Goal: Task Accomplishment & Management: Manage account settings

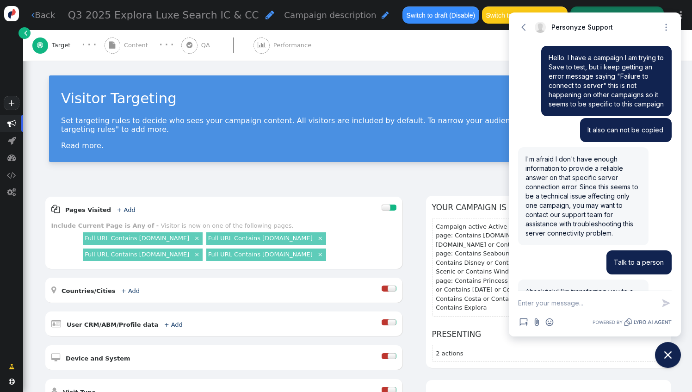
scroll to position [1016, 0]
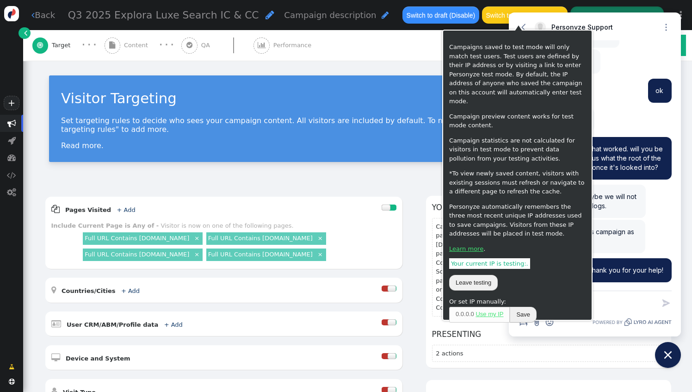
click at [418, 62] on div "Visitor Targeting Set targeting rules to decide who sees your campaign content.…" at bounding box center [357, 122] width 669 height 123
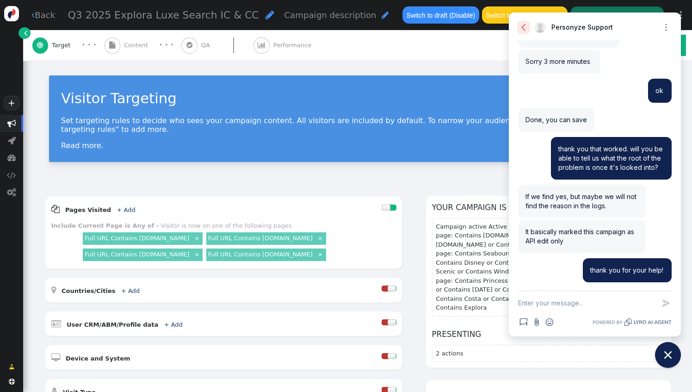
click at [529, 27] on button "Go back" at bounding box center [523, 27] width 13 height 13
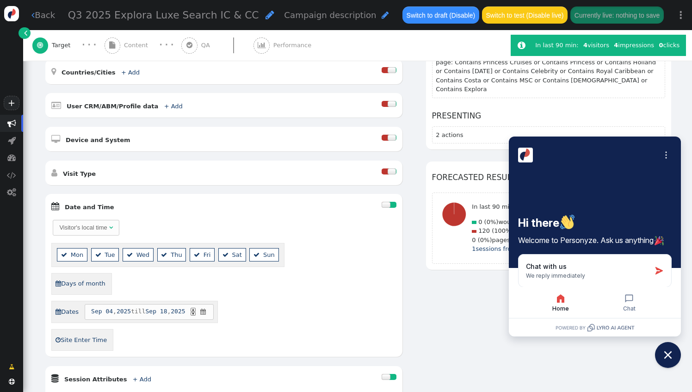
scroll to position [217, 0]
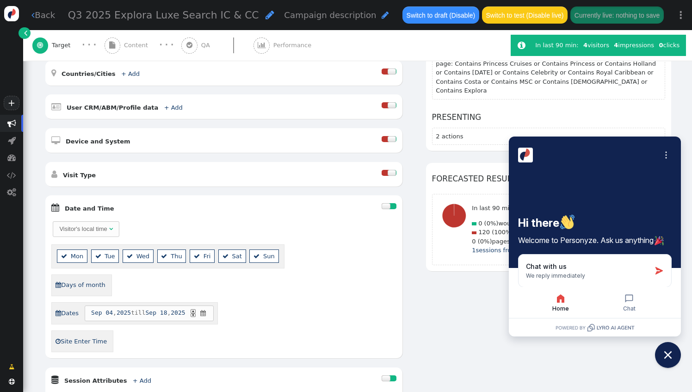
click at [389, 203] on div at bounding box center [392, 206] width 7 height 6
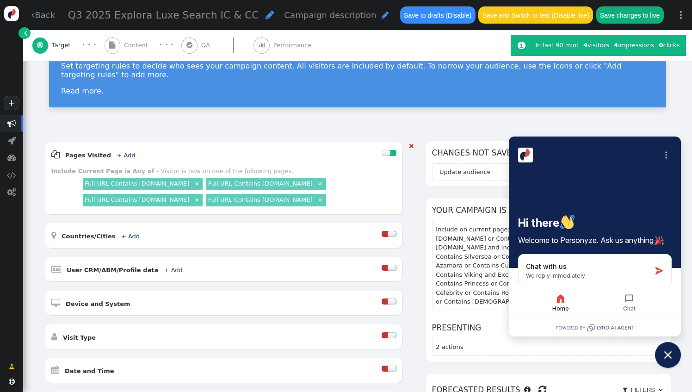
scroll to position [0, 0]
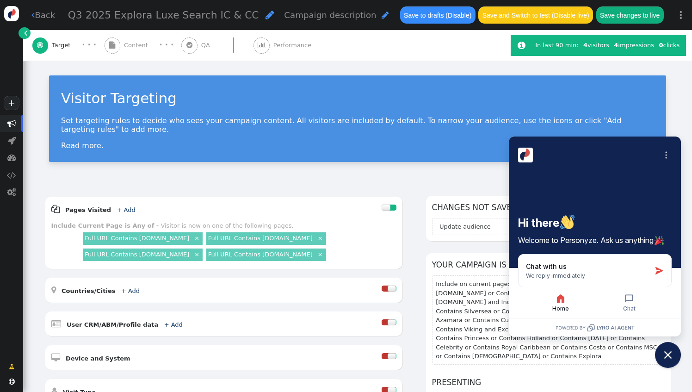
click at [190, 48] on span "" at bounding box center [189, 45] width 16 height 16
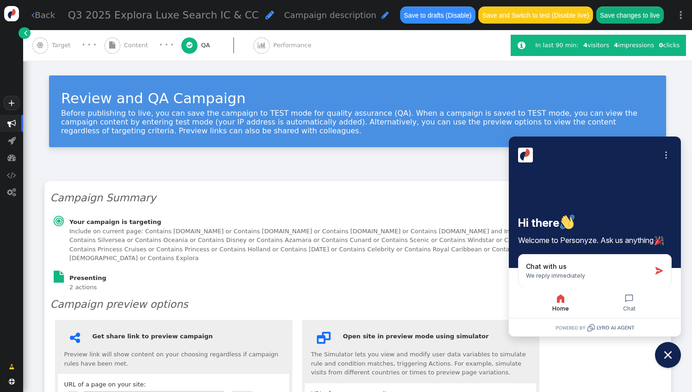
type input "[URL][DOMAIN_NAME]"
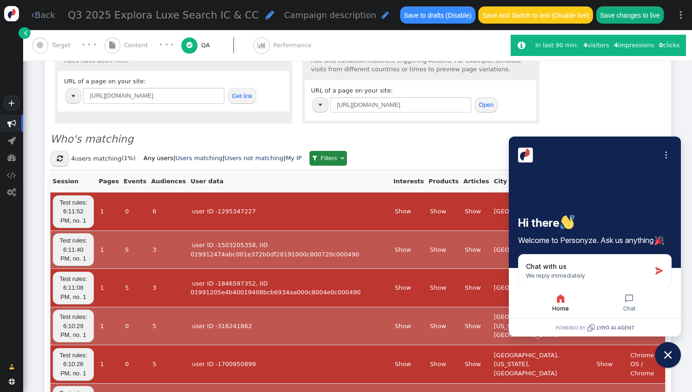
scroll to position [303, 0]
click at [148, 47] on span "Content" at bounding box center [138, 45] width 28 height 9
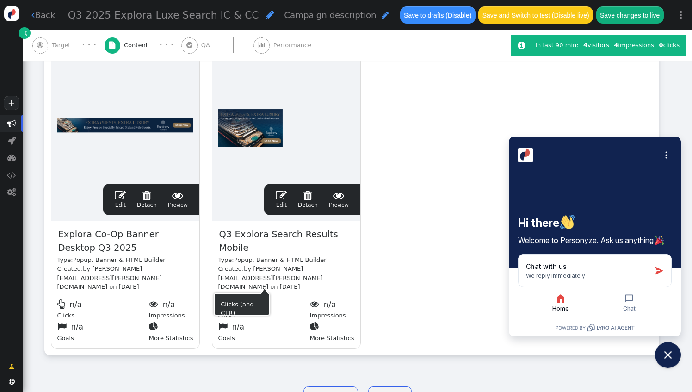
scroll to position [204, 0]
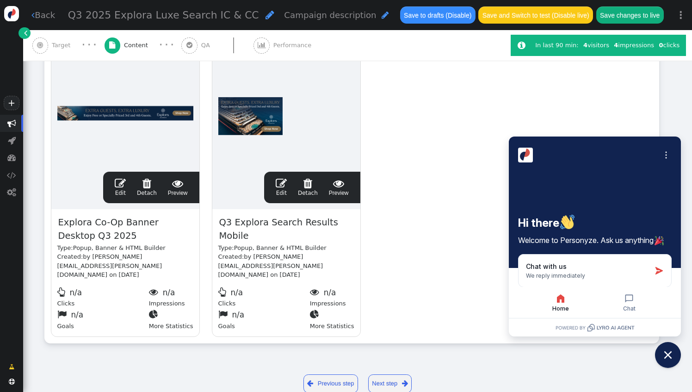
click at [393, 374] on link "Next step " at bounding box center [390, 383] width 44 height 19
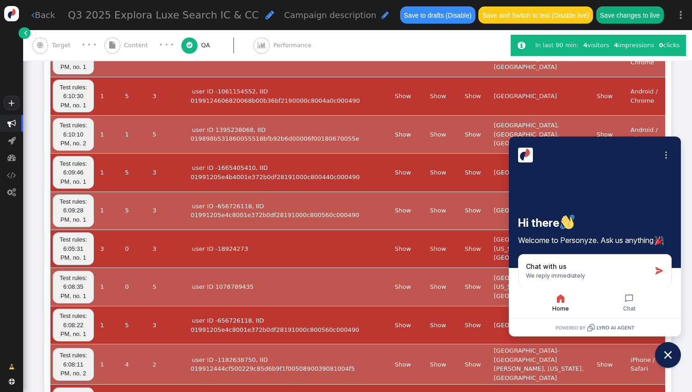
scroll to position [1016, 0]
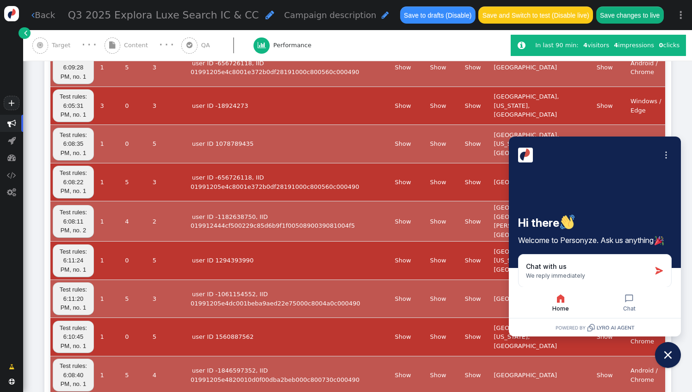
scroll to position [0, 0]
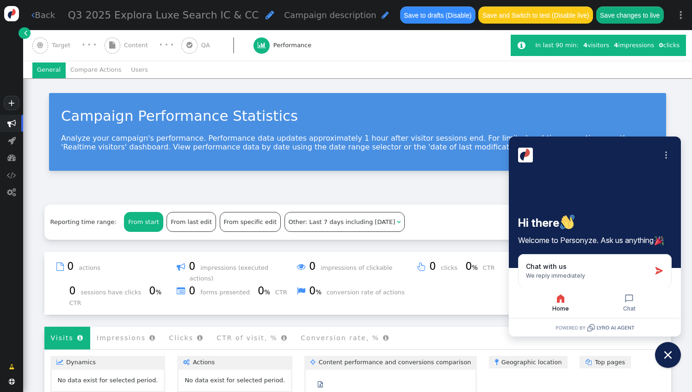
click at [121, 54] on div " Content" at bounding box center [128, 45] width 47 height 31
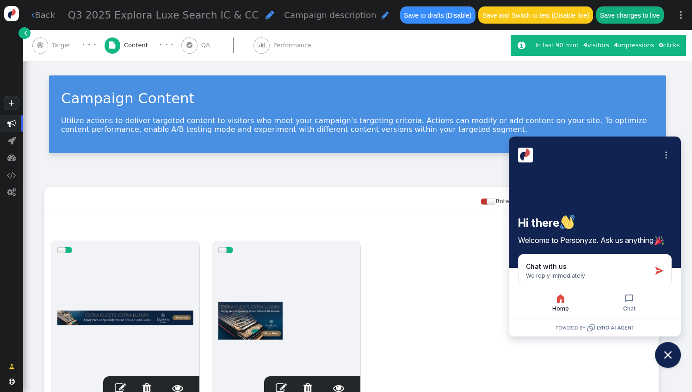
click at [201, 47] on span "QA" at bounding box center [207, 45] width 12 height 9
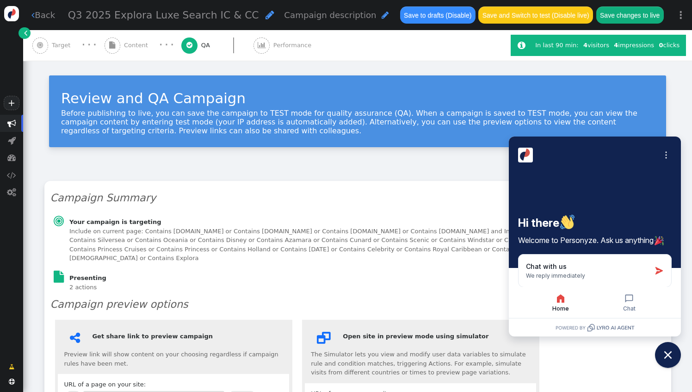
click at [144, 48] on span "Content" at bounding box center [138, 45] width 28 height 9
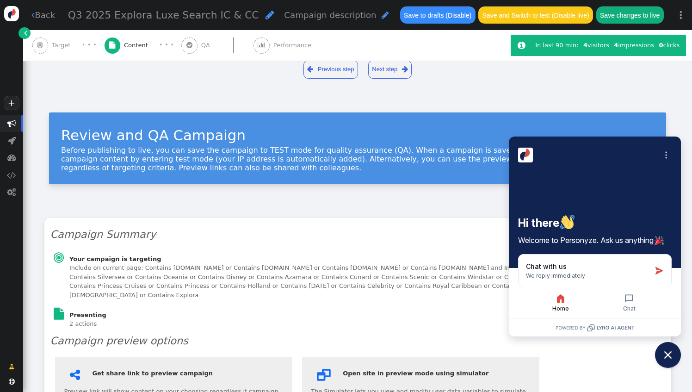
click at [144, 48] on span "Content" at bounding box center [138, 45] width 28 height 9
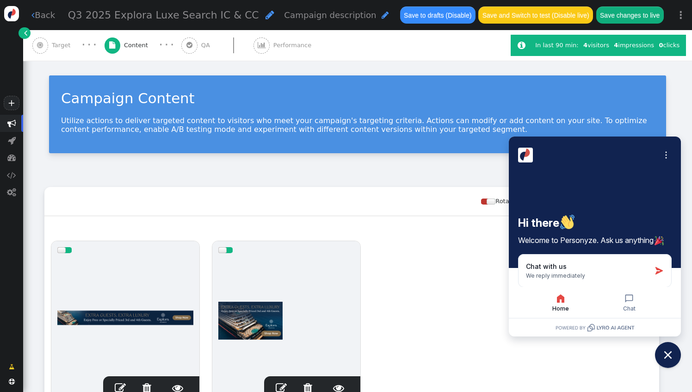
click at [190, 50] on span "" at bounding box center [189, 45] width 16 height 16
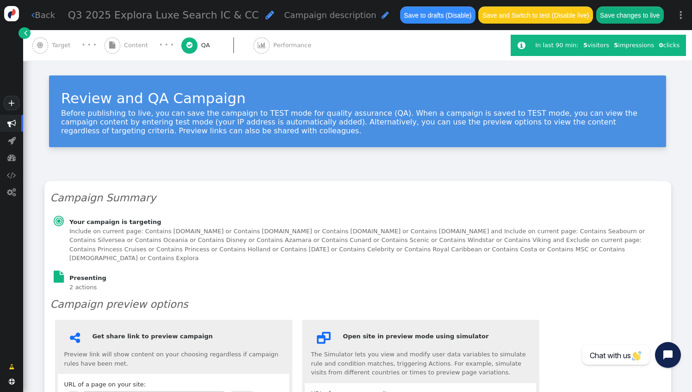
click at [59, 50] on div " Target" at bounding box center [53, 45] width 42 height 31
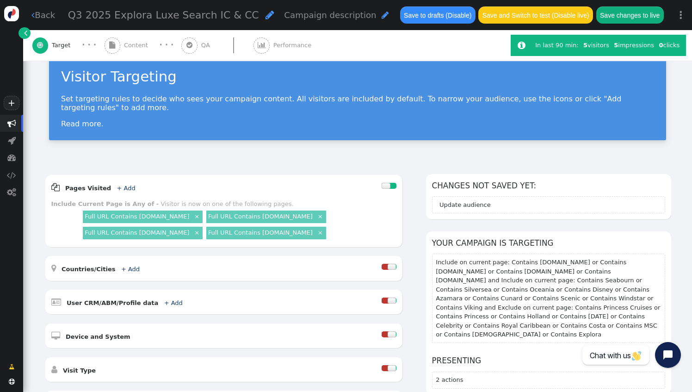
scroll to position [31, 0]
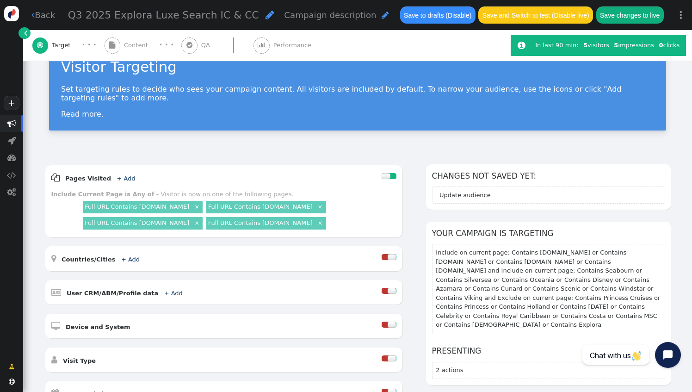
click at [526, 12] on button "Save and Switch to test (Disable live)" at bounding box center [535, 14] width 115 height 17
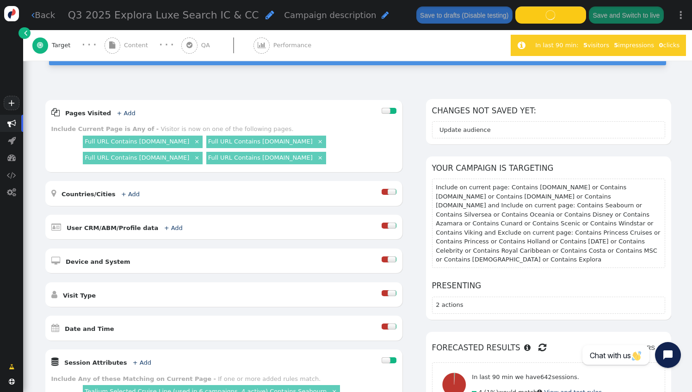
scroll to position [95, 0]
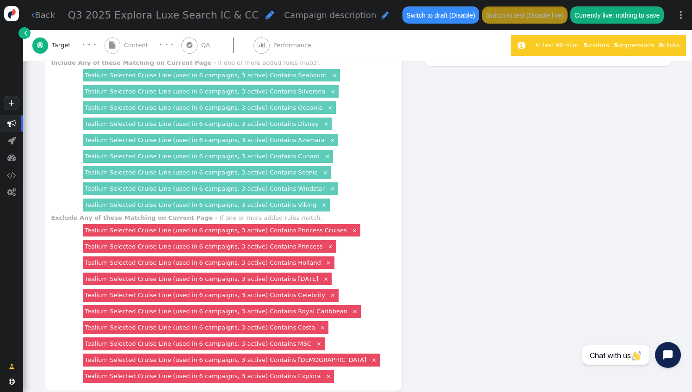
scroll to position [400, 0]
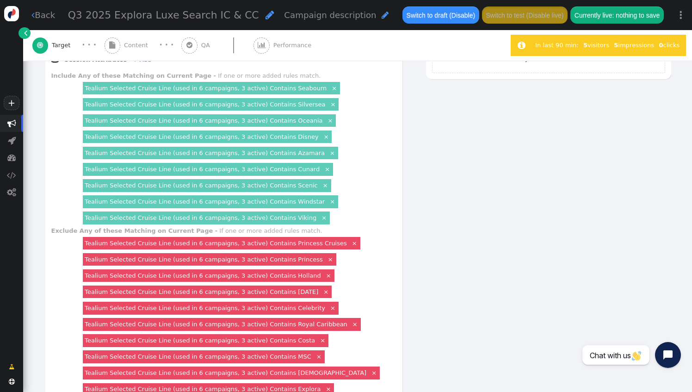
click at [193, 43] on div " QA" at bounding box center [197, 45] width 32 height 31
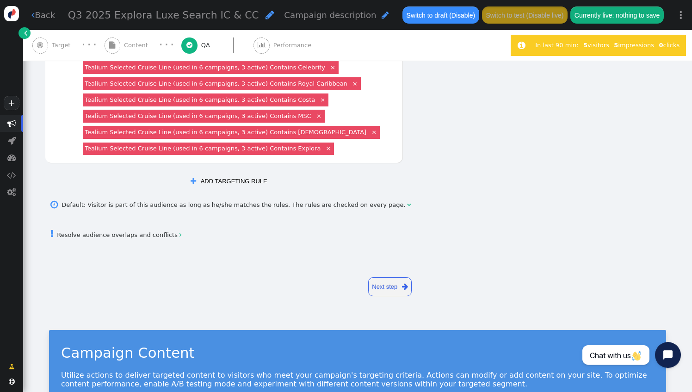
scroll to position [0, 0]
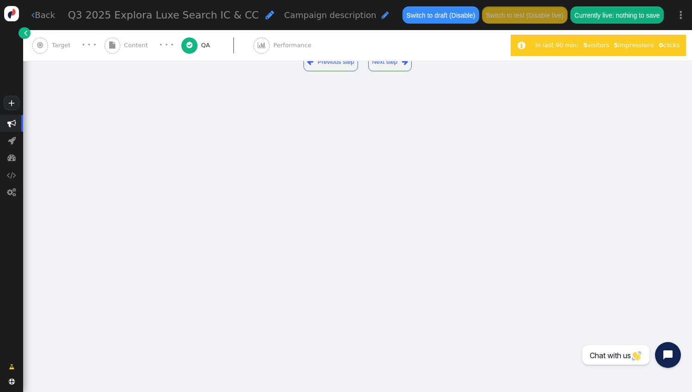
type input "[URL][DOMAIN_NAME]"
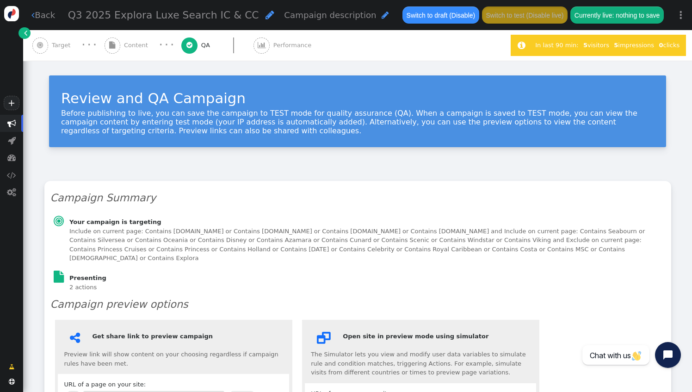
click at [70, 44] on span "Target" at bounding box center [63, 45] width 22 height 9
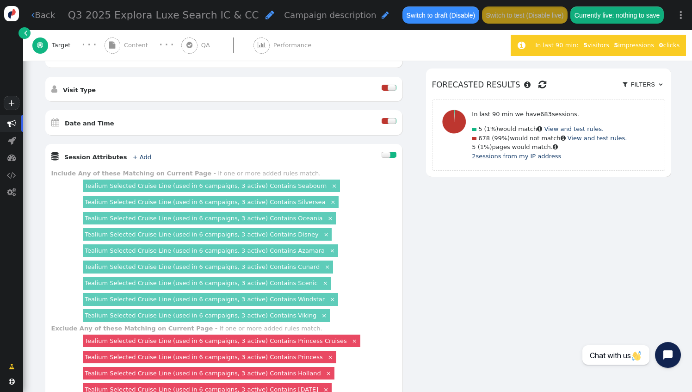
scroll to position [303, 0]
click at [388, 118] on div at bounding box center [392, 121] width 9 height 6
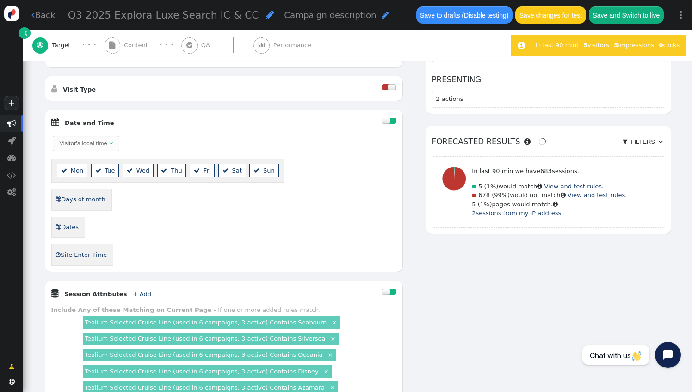
scroll to position [306, 0]
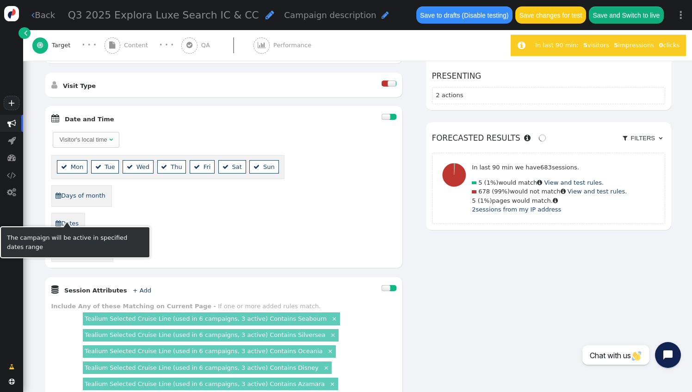
click at [64, 216] on link " Dates" at bounding box center [67, 223] width 24 height 15
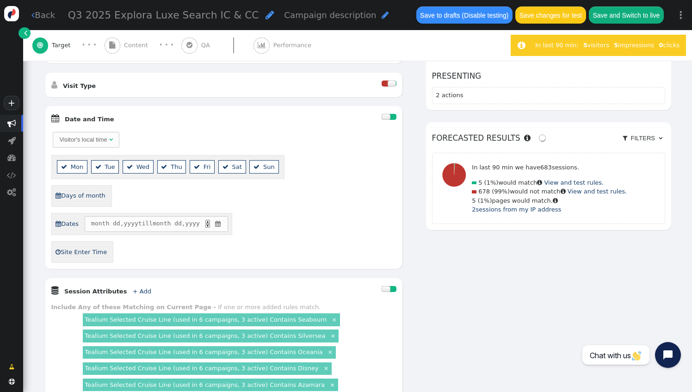
click at [218, 219] on span "" at bounding box center [218, 223] width 8 height 9
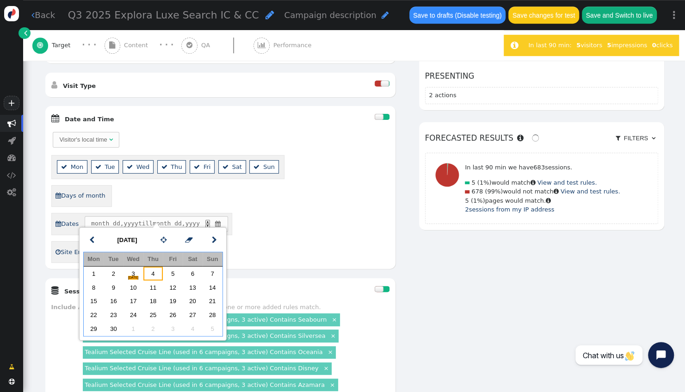
click at [155, 273] on td "4" at bounding box center [153, 273] width 20 height 14
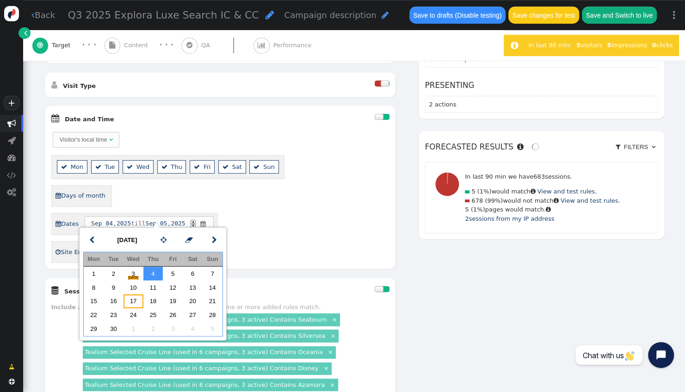
click at [137, 298] on td "17" at bounding box center [134, 301] width 20 height 14
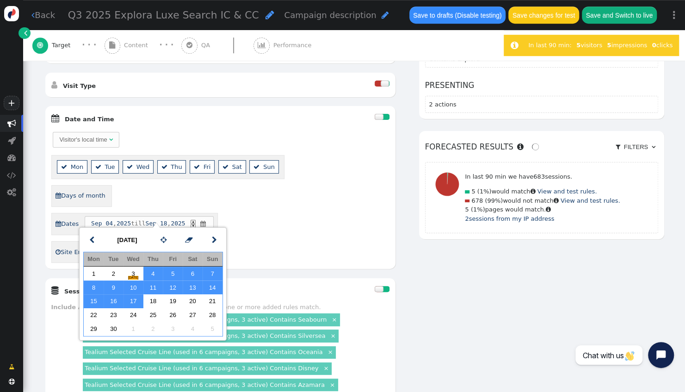
click at [277, 221] on div " Dates [DATE] till [DATE] ▲ ▼ " at bounding box center [220, 224] width 338 height 23
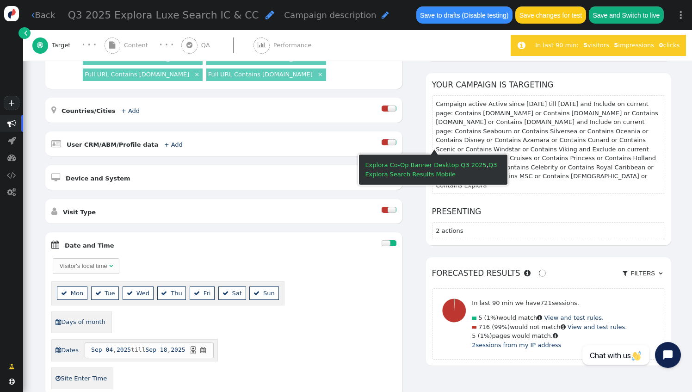
scroll to position [179, 0]
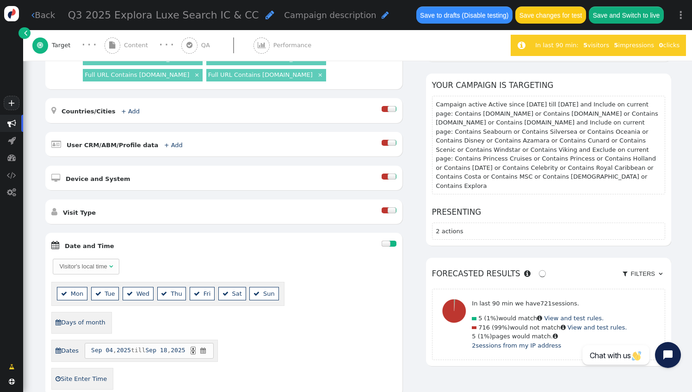
click at [608, 10] on button "Save and Switch to live" at bounding box center [626, 14] width 75 height 17
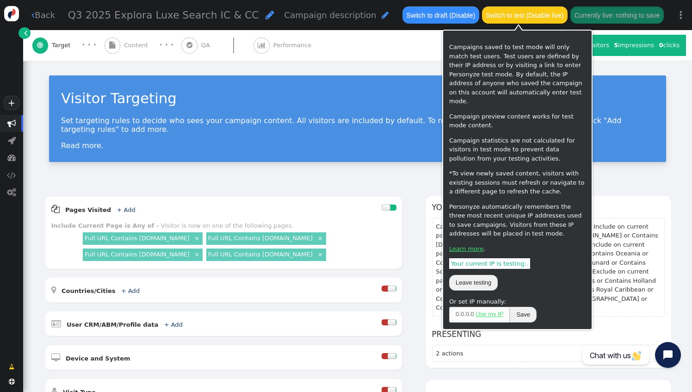
click at [511, 20] on button "Switch to test (Disable live)" at bounding box center [525, 14] width 86 height 17
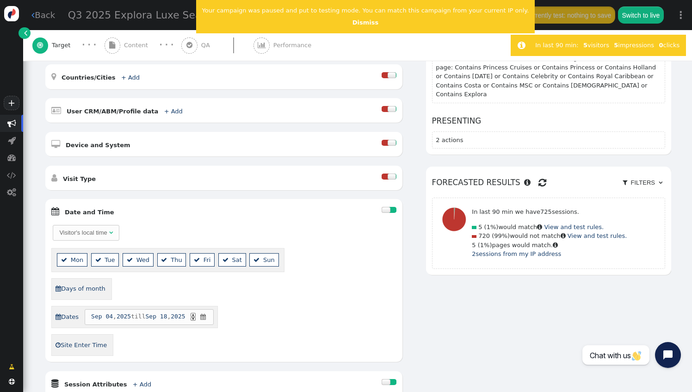
scroll to position [214, 0]
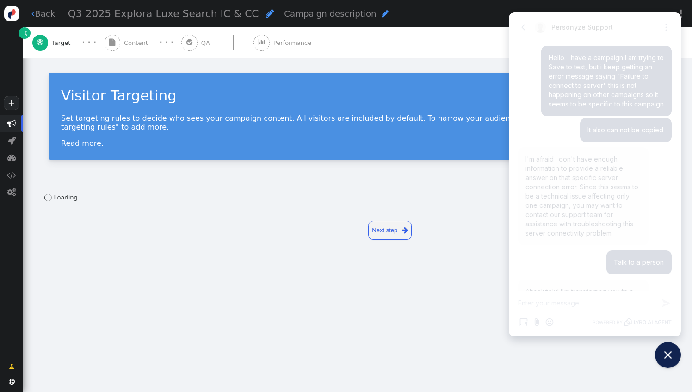
scroll to position [1016, 0]
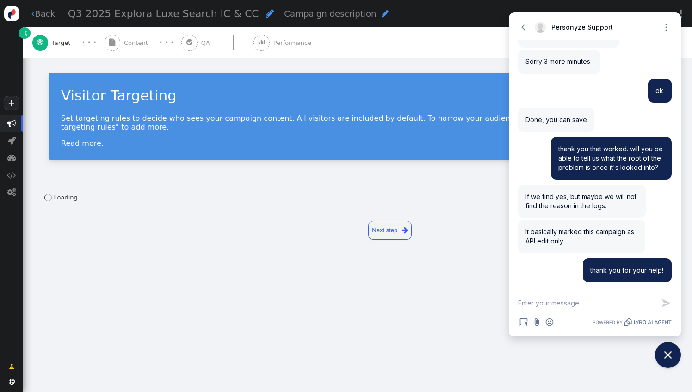
click at [46, 16] on link " Back" at bounding box center [43, 13] width 24 height 12
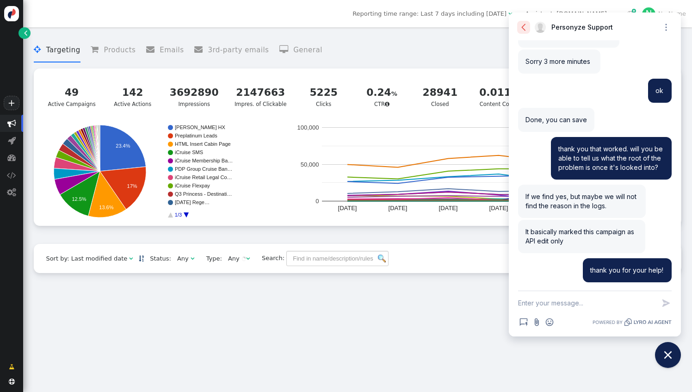
click at [521, 29] on icon "button" at bounding box center [523, 27] width 9 height 9
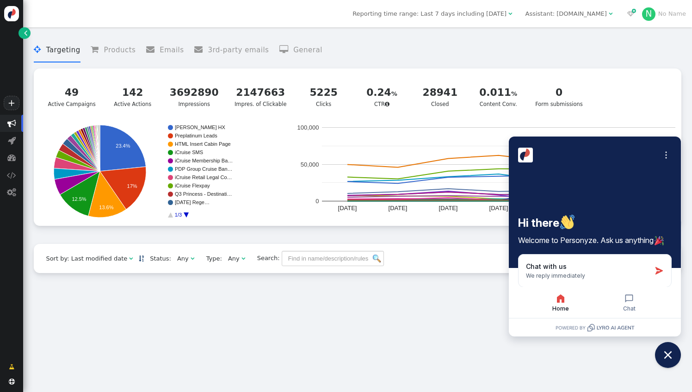
click at [615, 98] on div "49 Active Campaigns 142 Active Actions 3692890 Impressions 2147663 Impres. of C…" at bounding box center [357, 96] width 635 height 44
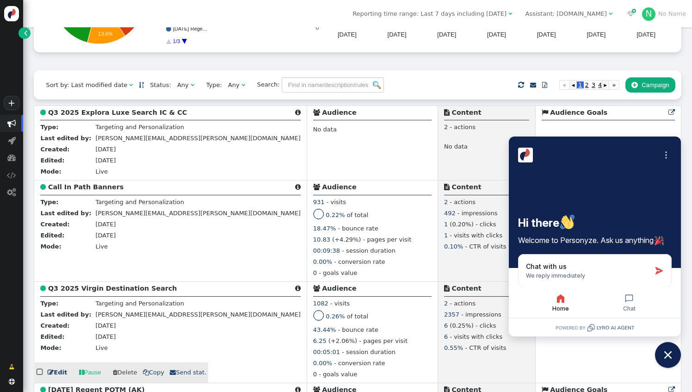
scroll to position [176, 0]
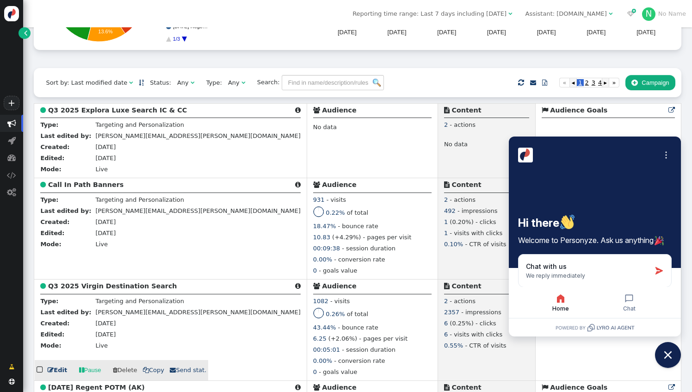
click at [62, 375] on link " Edit" at bounding box center [57, 369] width 19 height 9
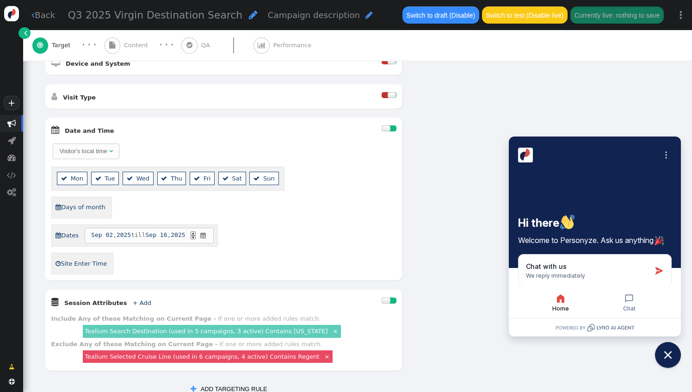
scroll to position [414, 0]
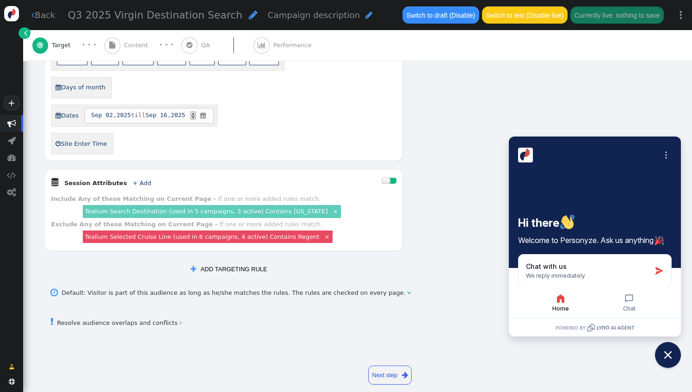
click at [181, 43] on span "" at bounding box center [189, 45] width 16 height 16
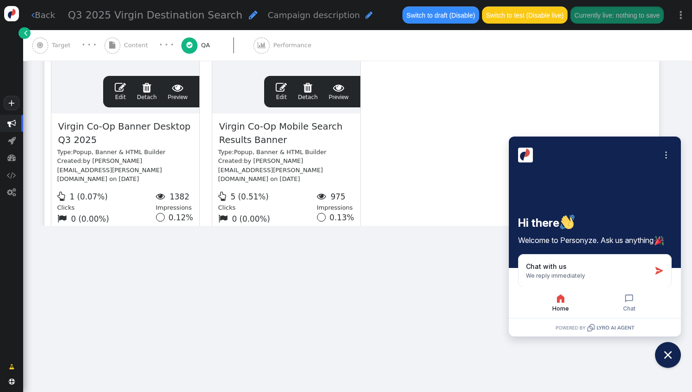
scroll to position [0, 0]
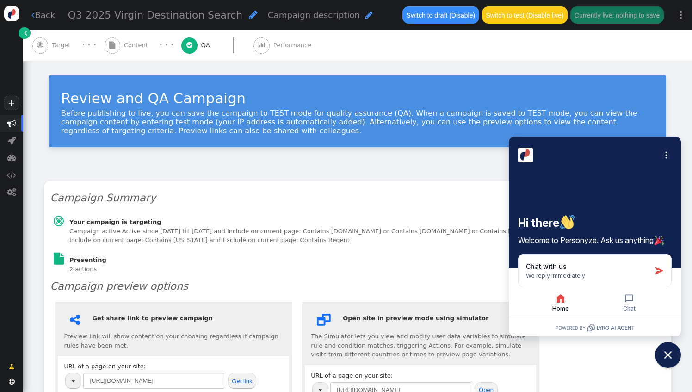
drag, startPoint x: 198, startPoint y: 158, endPoint x: 132, endPoint y: 47, distance: 129.2
click at [132, 47] on span "Content" at bounding box center [138, 45] width 28 height 9
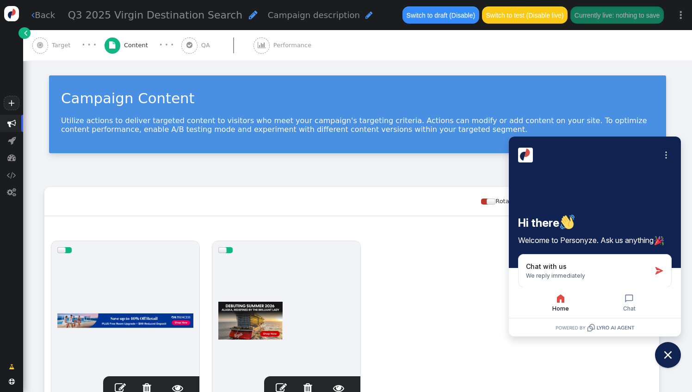
click at [56, 48] on span "Target" at bounding box center [63, 45] width 22 height 9
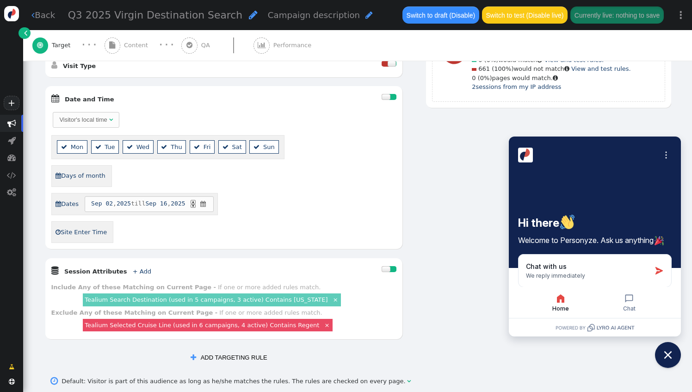
scroll to position [330, 0]
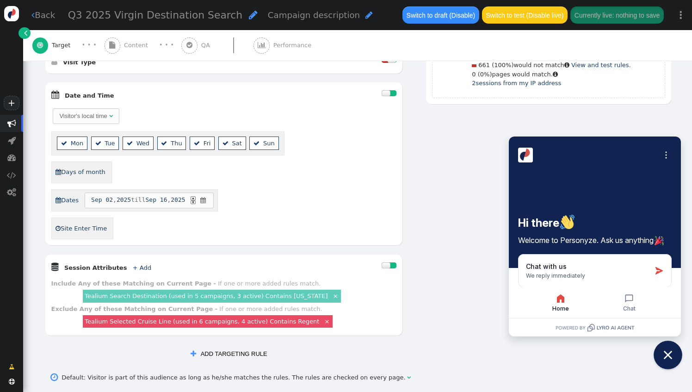
click at [669, 356] on icon "Close chat widget" at bounding box center [668, 355] width 8 height 8
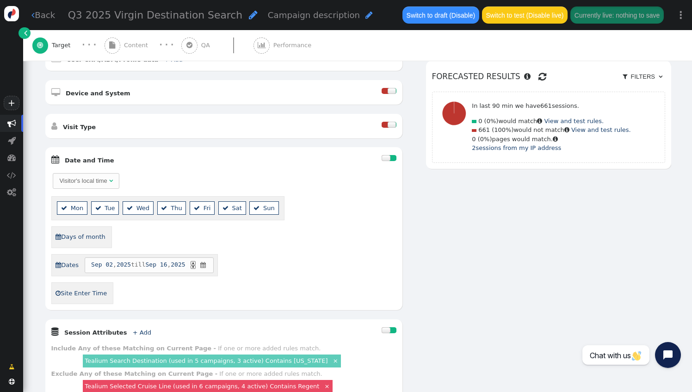
scroll to position [260, 0]
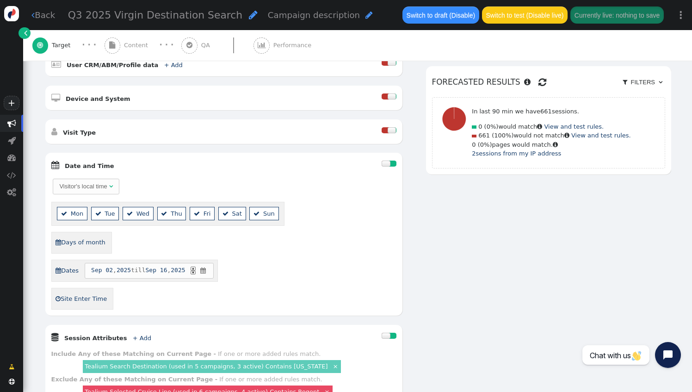
click at [194, 50] on div " QA" at bounding box center [197, 45] width 32 height 31
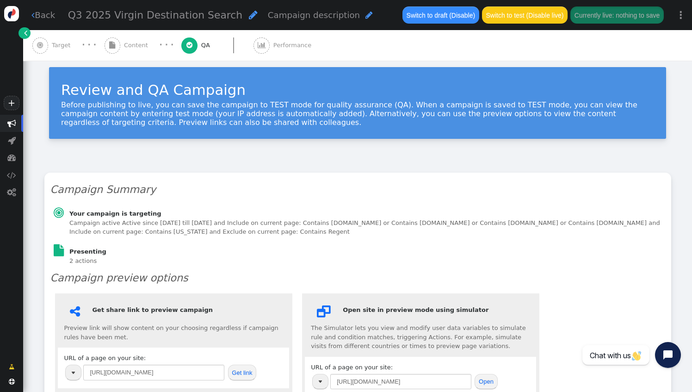
scroll to position [12, 0]
